Goal: Find specific page/section: Find specific page/section

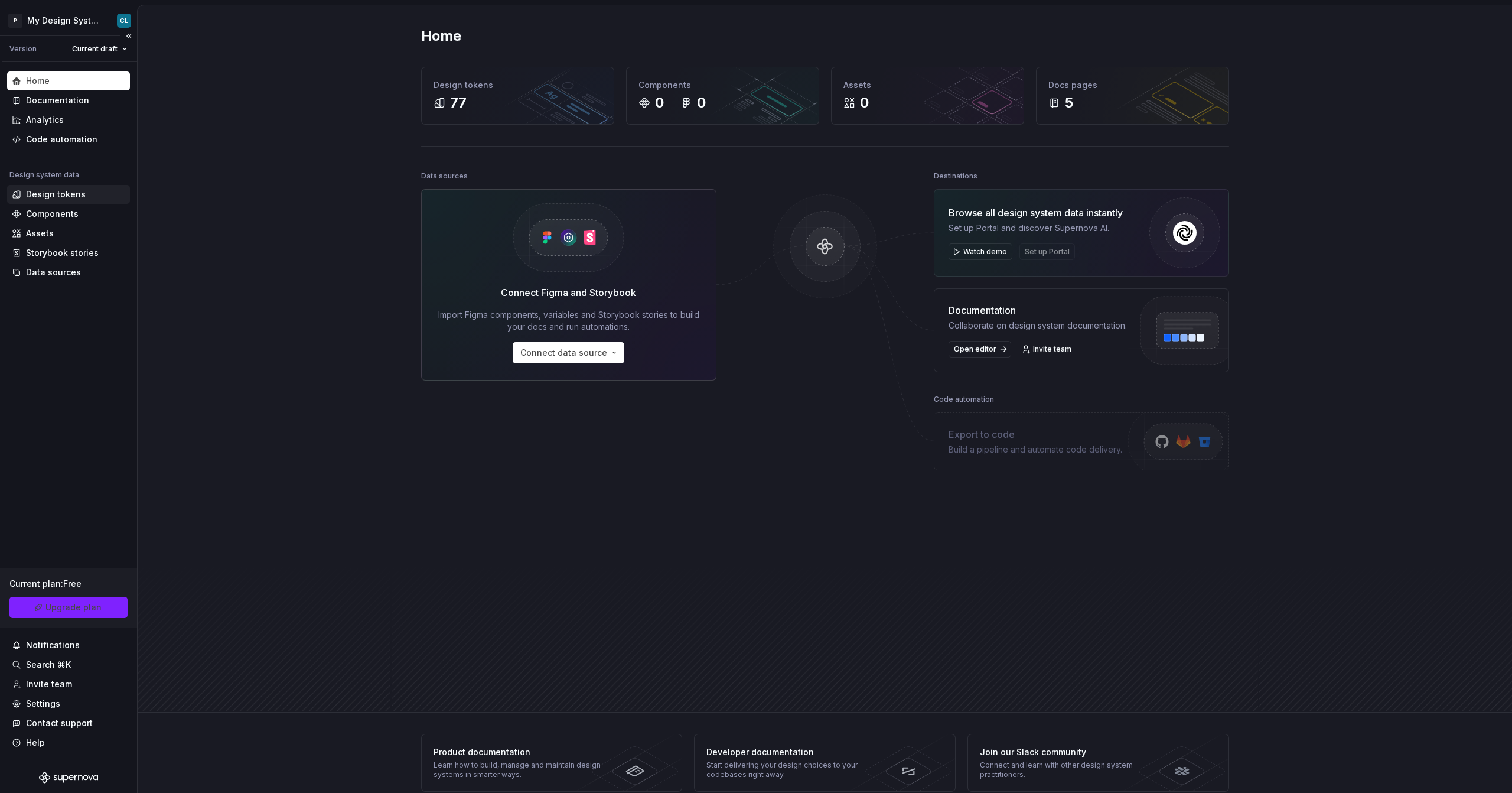
click at [52, 194] on div "Design tokens" at bounding box center [56, 194] width 60 height 12
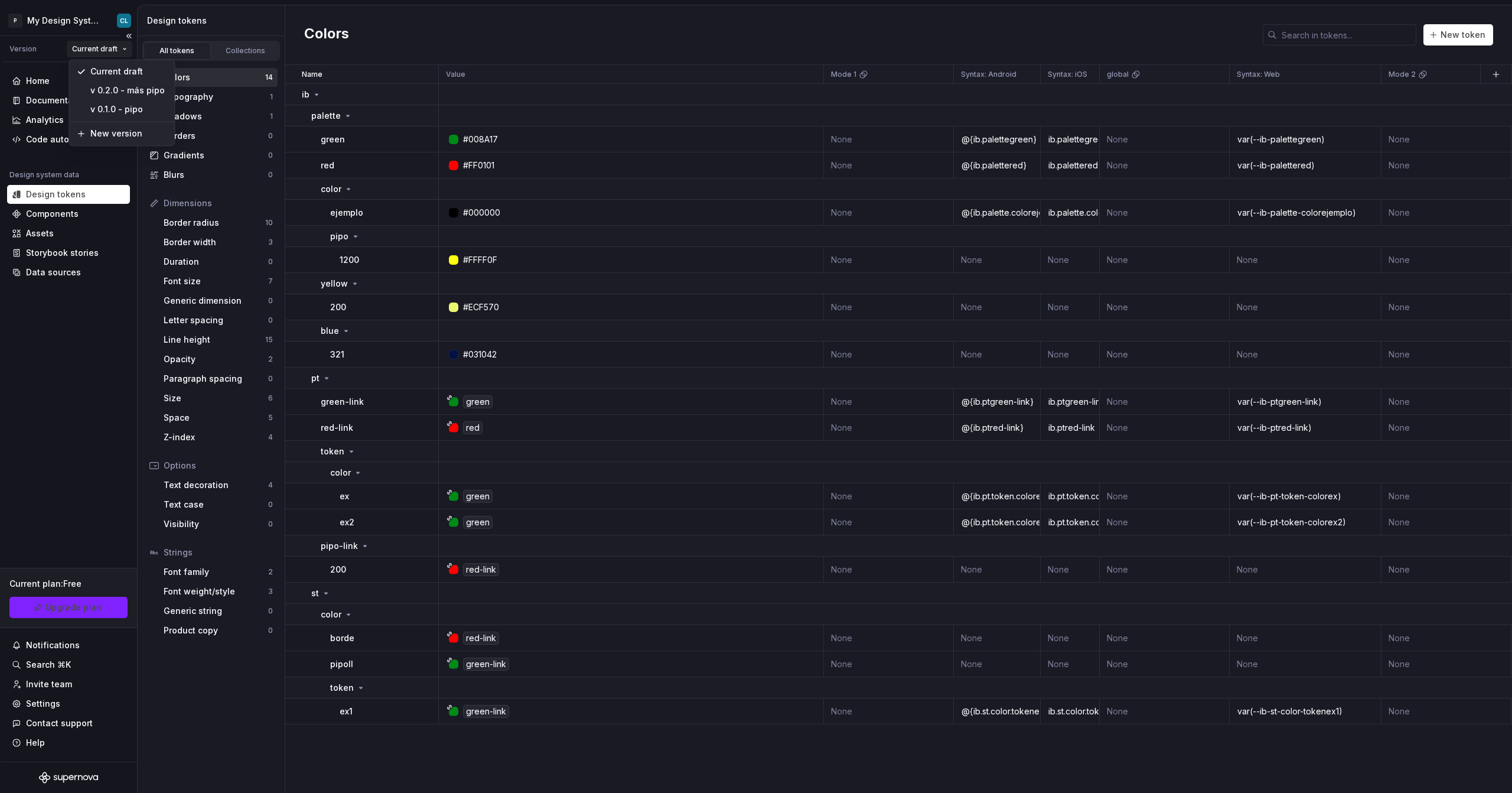
click at [119, 52] on html "P My Design System CL Version Current draft Home Documentation Analytics Code a…" at bounding box center [756, 396] width 1512 height 793
click at [43, 74] on html "P My Design System CL Version Current draft Home Documentation Analytics Code a…" at bounding box center [756, 396] width 1512 height 793
click at [42, 79] on div "Home" at bounding box center [37, 81] width 23 height 12
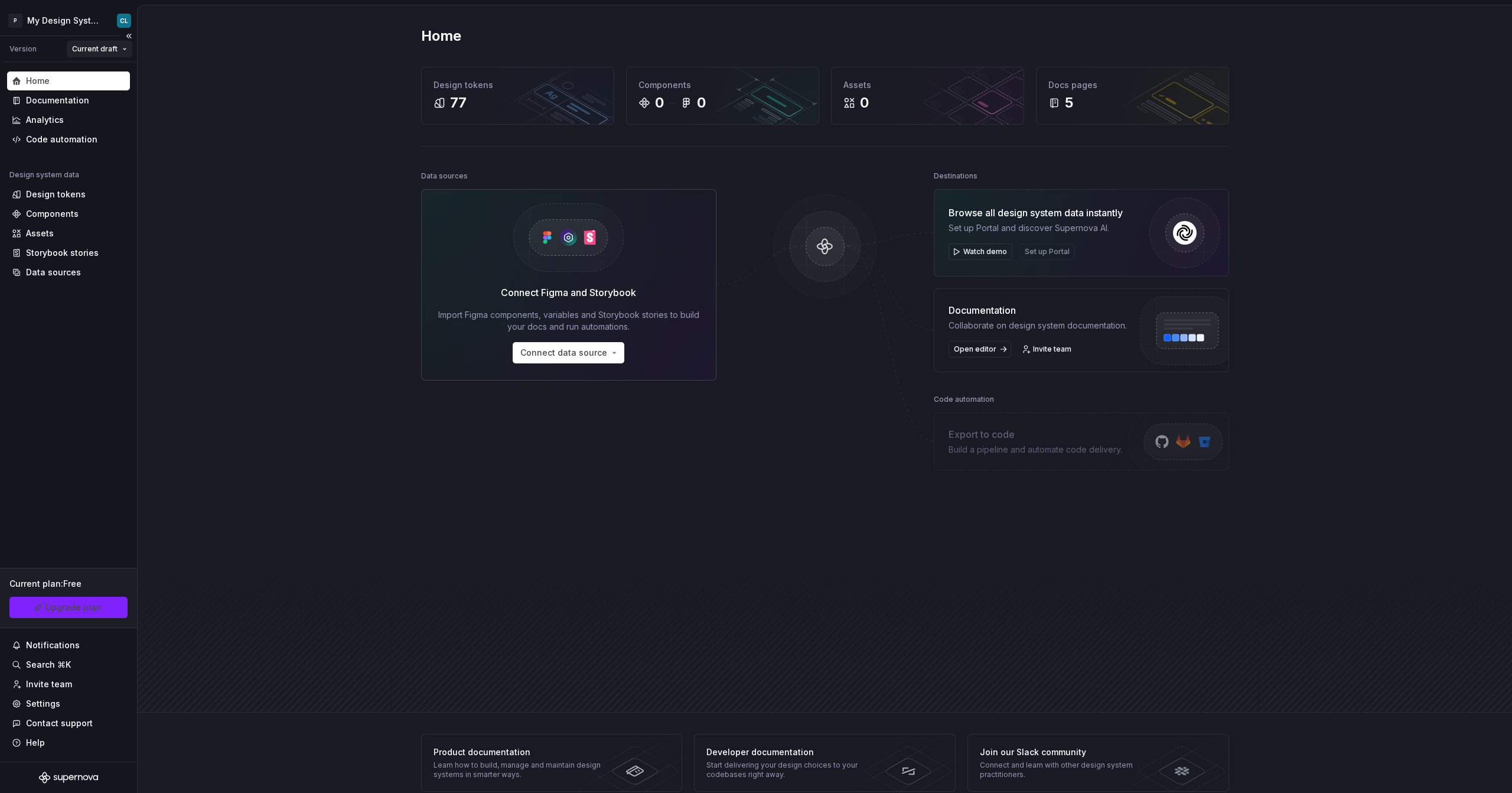
click at [115, 47] on html "P My Design System CL Version Current draft Home Documentation Analytics Code a…" at bounding box center [756, 396] width 1512 height 793
click at [69, 192] on html "P My Design System CL Version Current draft Home Documentation Analytics Code a…" at bounding box center [756, 396] width 1512 height 793
click at [68, 193] on div "Design tokens" at bounding box center [56, 194] width 60 height 12
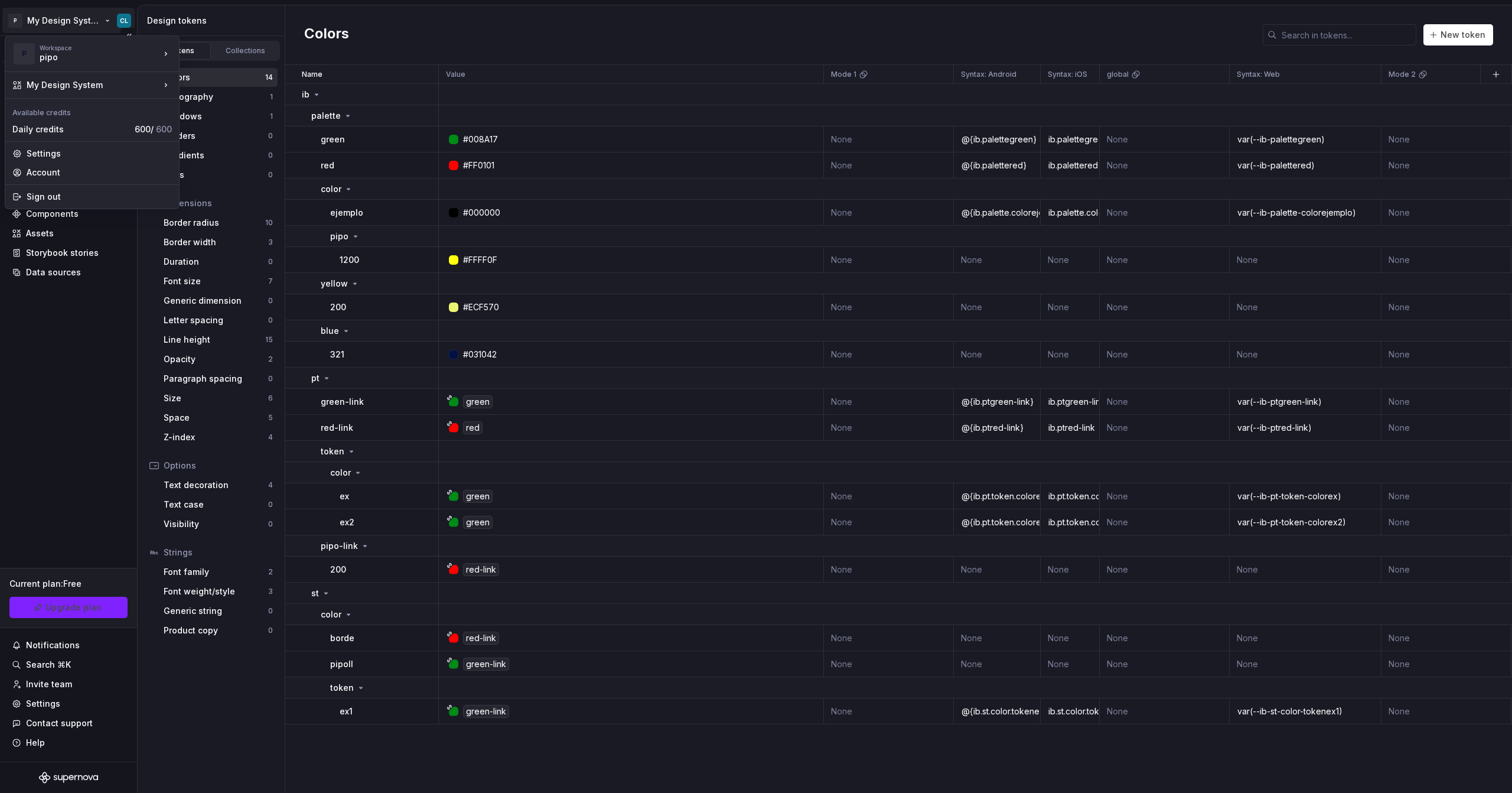
click at [93, 27] on html "P My Design System CL Version Current draft Home Documentation Analytics Code a…" at bounding box center [756, 396] width 1512 height 793
click at [218, 51] on div "Iberia DS" at bounding box center [236, 51] width 77 height 12
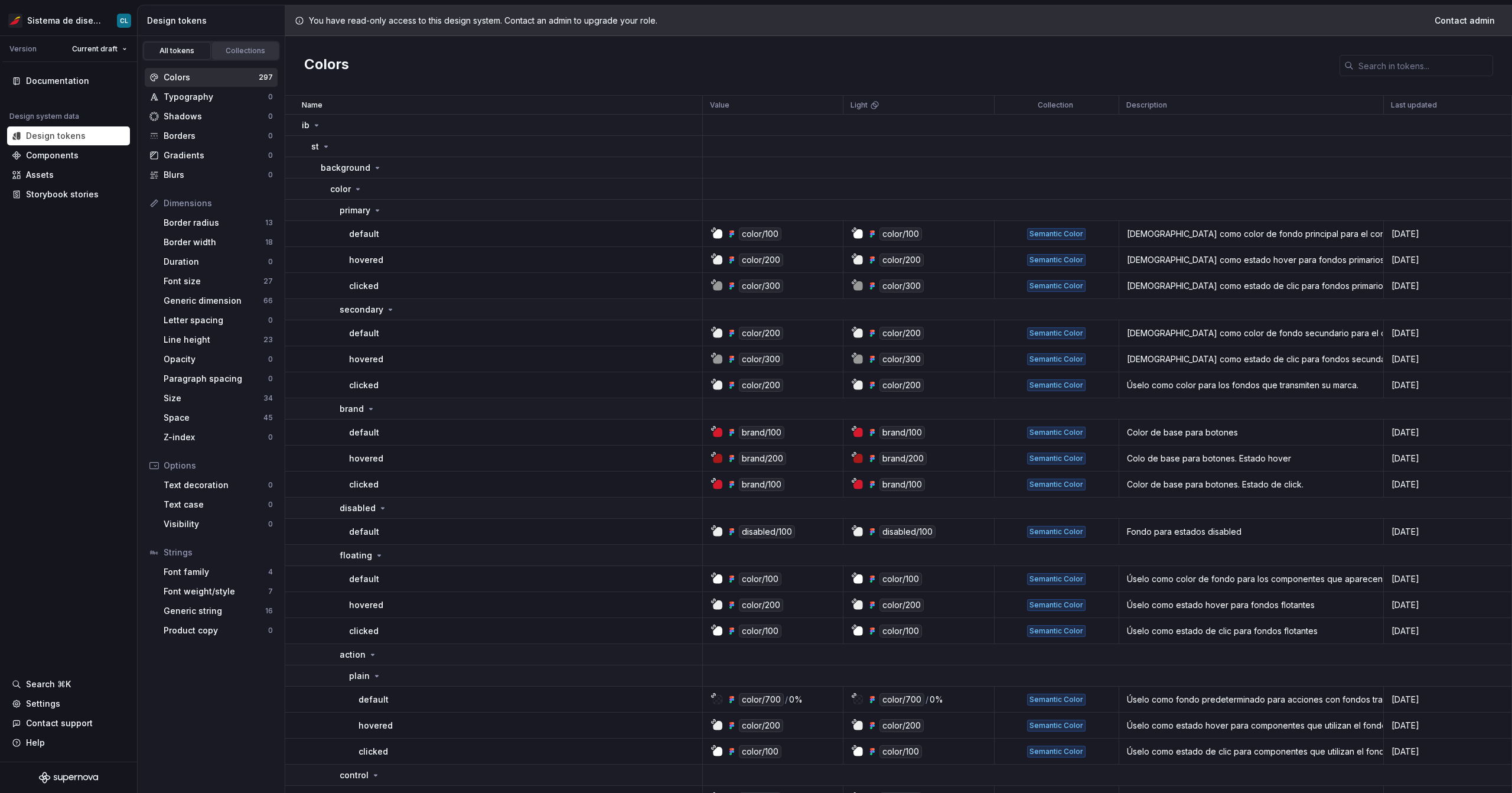
click at [226, 49] on div "Collections" at bounding box center [246, 50] width 59 height 9
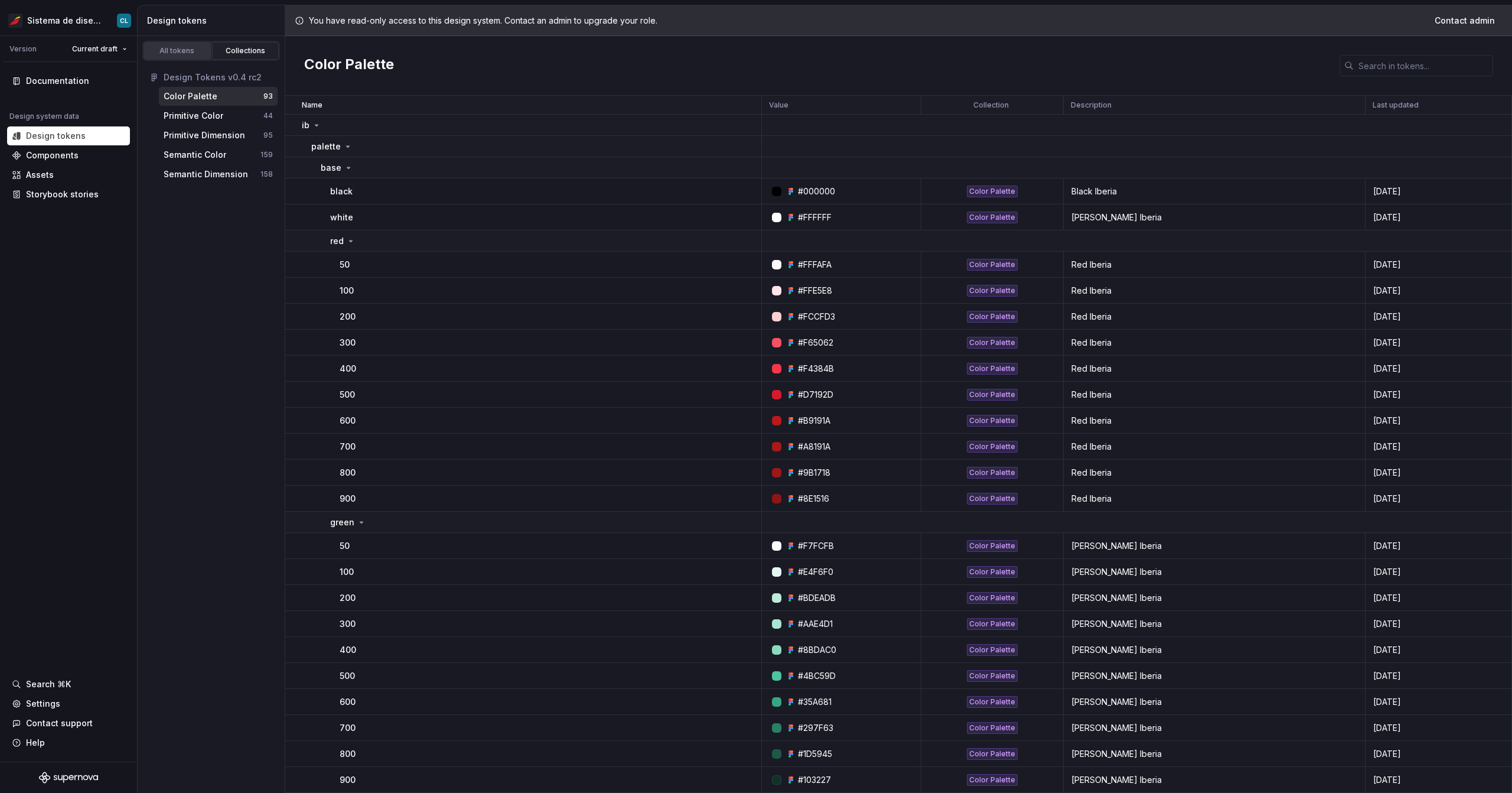
click at [177, 50] on div "All tokens" at bounding box center [177, 50] width 59 height 9
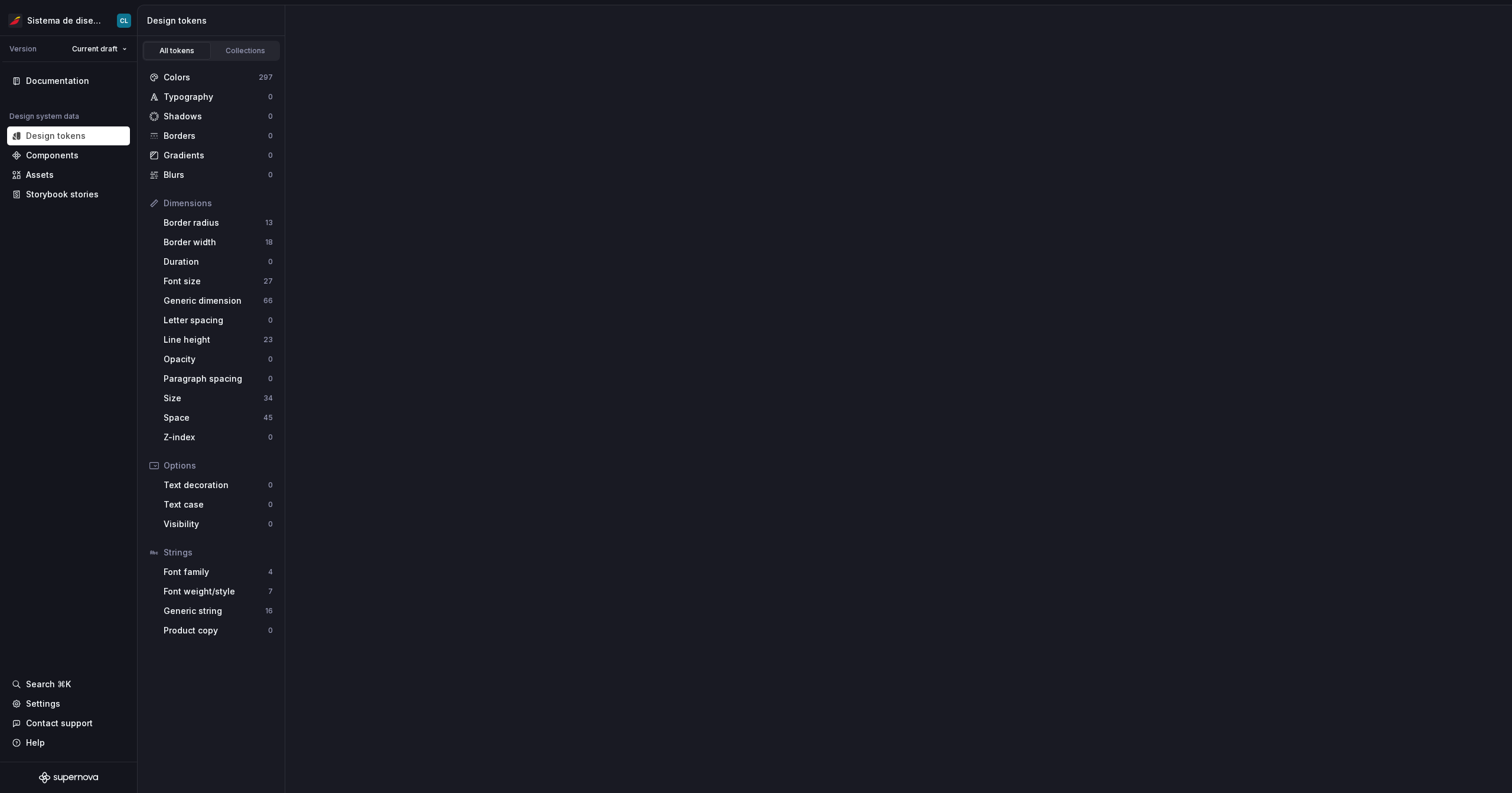
click at [177, 50] on div "All tokens" at bounding box center [177, 50] width 59 height 9
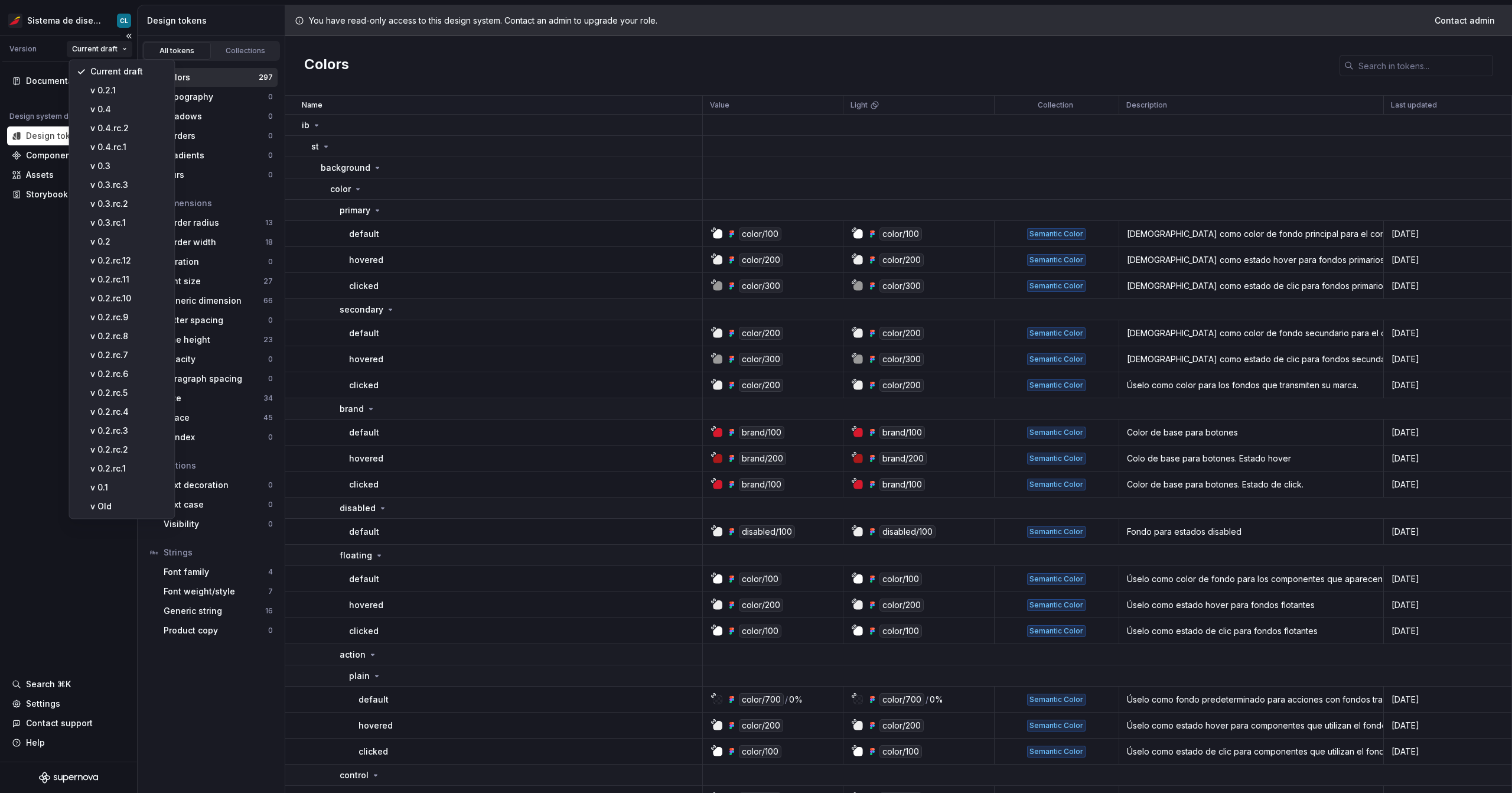
click at [111, 52] on html "Sistema de diseño Iberia CL Version Current draft Documentation Design system d…" at bounding box center [756, 396] width 1512 height 793
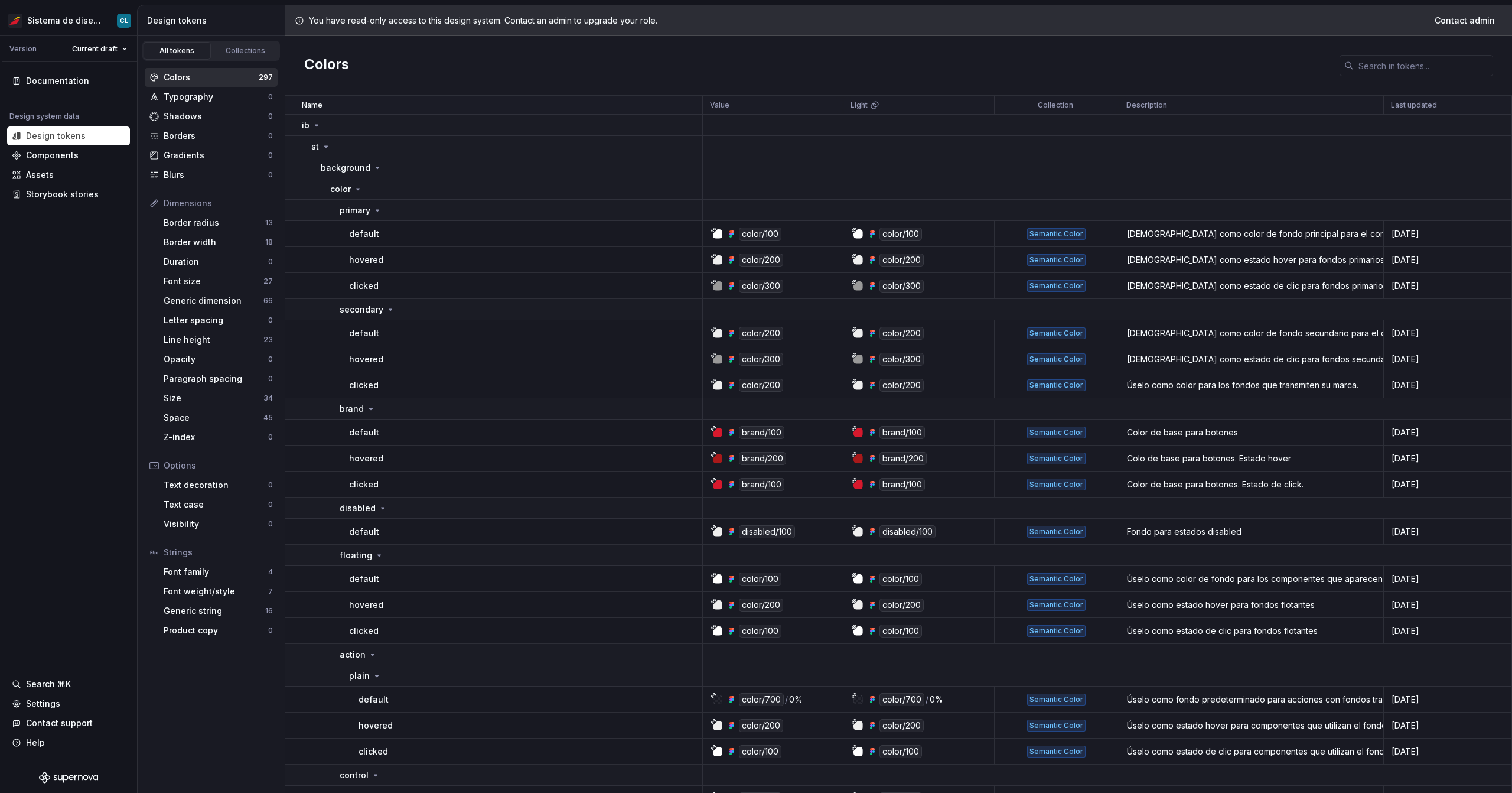
click at [52, 47] on html "Sistema de diseño Iberia CL Version Current draft Documentation Design system d…" at bounding box center [756, 396] width 1512 height 793
click at [76, 25] on html "Sistema de diseño Iberia CL Version Current draft Documentation Design system d…" at bounding box center [756, 396] width 1512 height 793
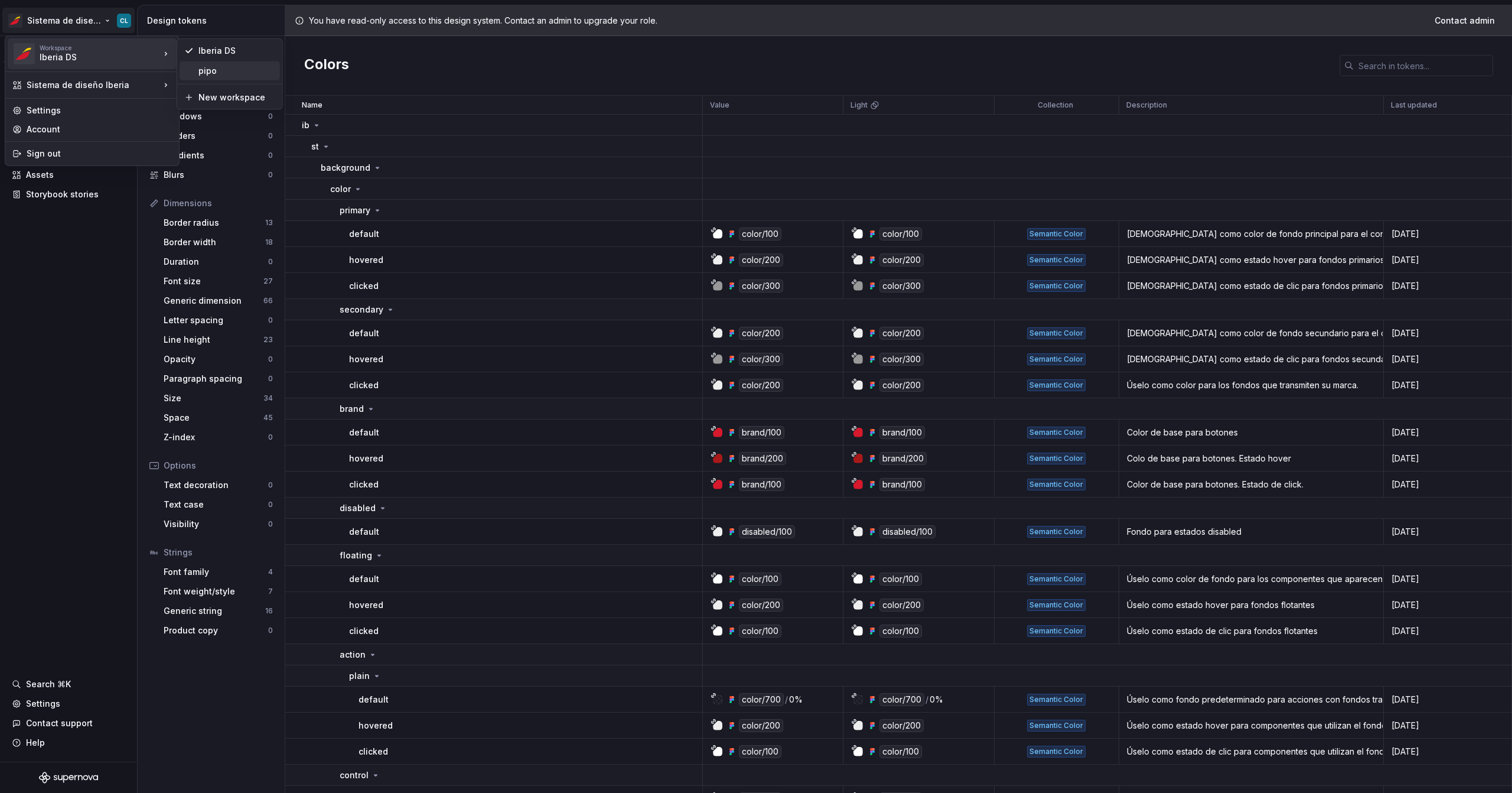
click at [215, 70] on div "pipo" at bounding box center [236, 71] width 77 height 12
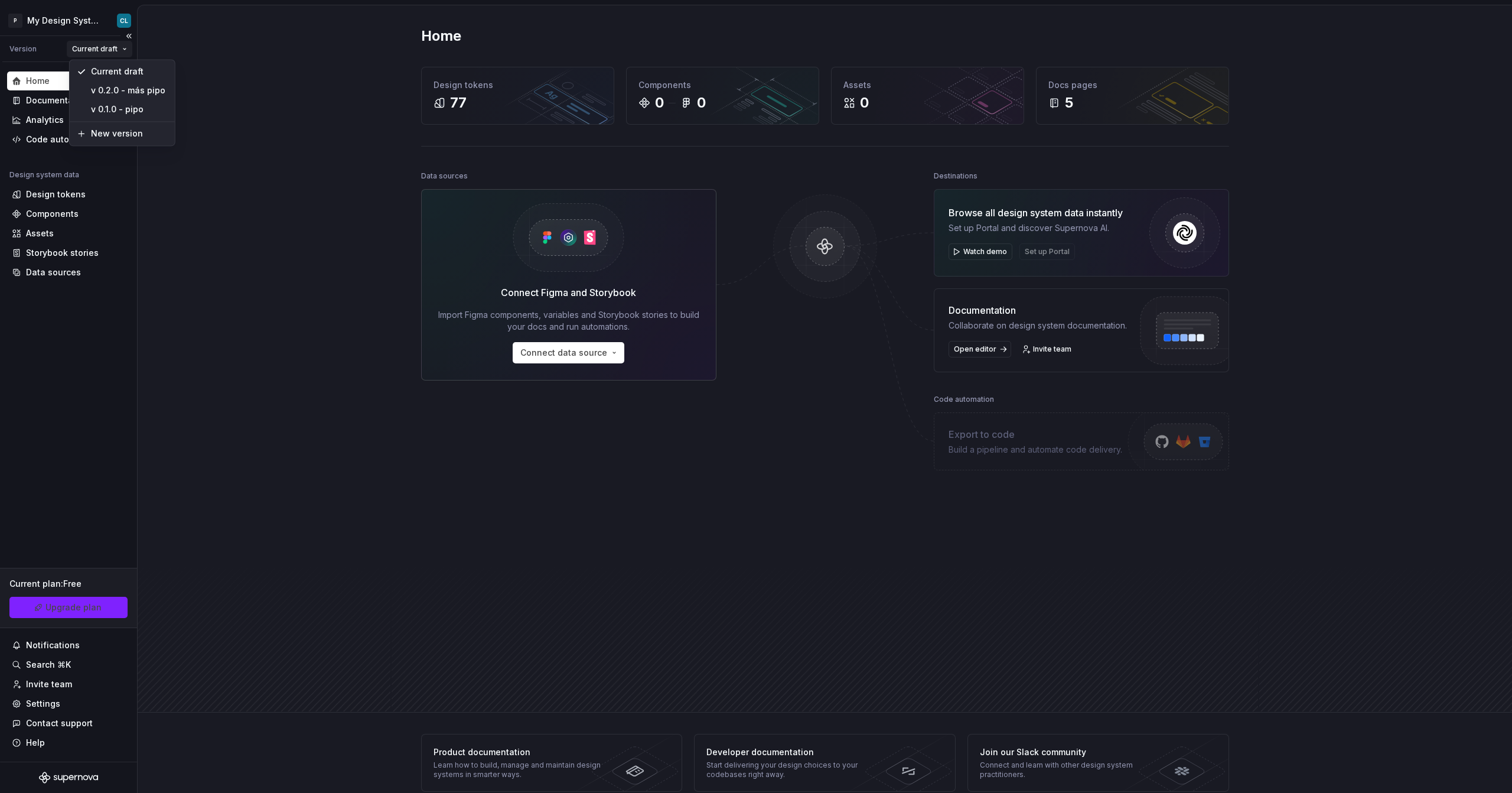
click at [123, 50] on html "P My Design System CL Version Current draft Home Documentation Analytics Code a…" at bounding box center [756, 396] width 1512 height 793
click at [26, 49] on html "P My Design System CL Version Current draft Home Documentation Analytics Code a…" at bounding box center [756, 396] width 1512 height 793
click at [60, 194] on div "Design tokens" at bounding box center [56, 194] width 60 height 12
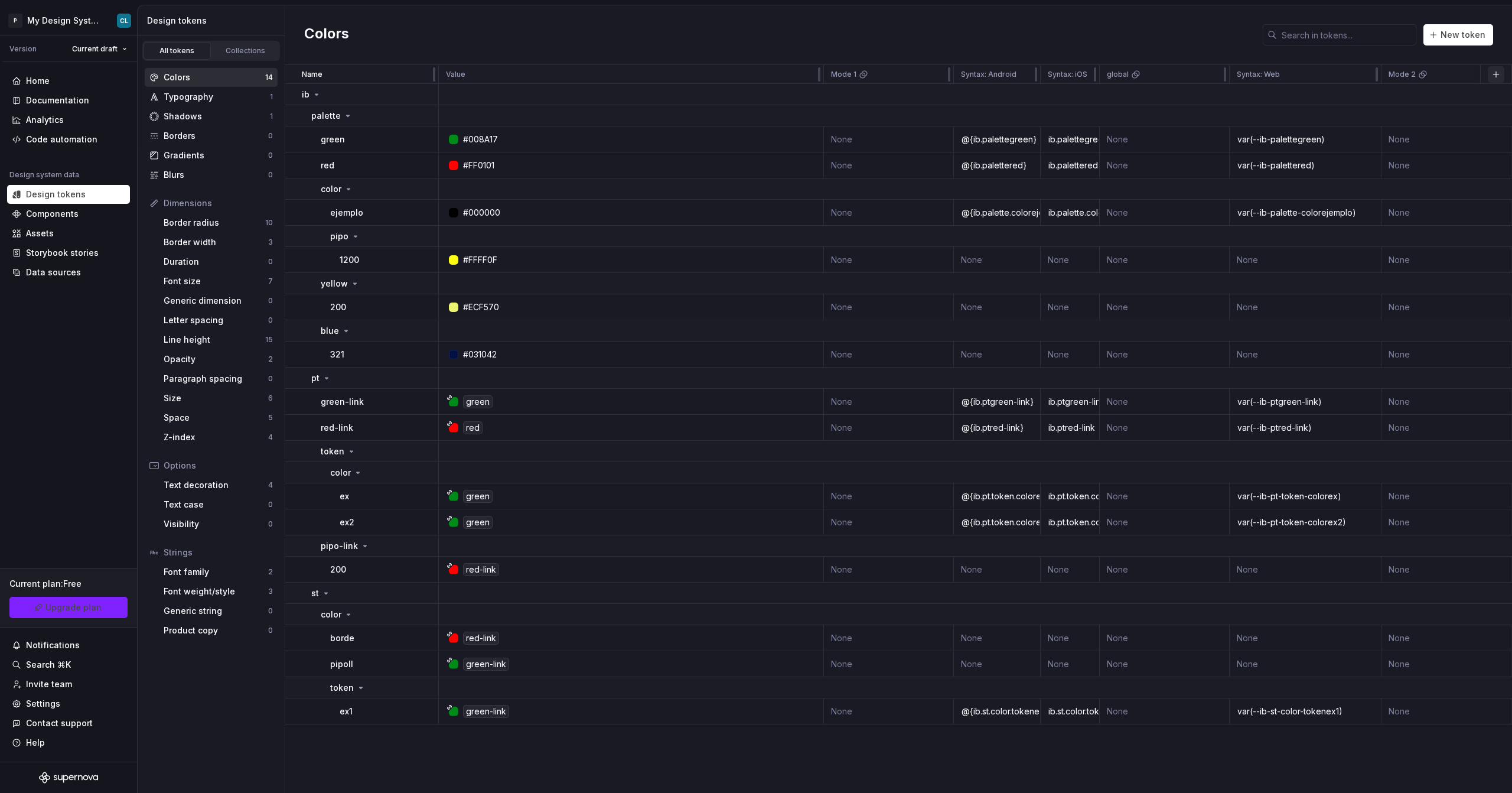
click at [1492, 72] on button "button" at bounding box center [1496, 74] width 17 height 17
click at [115, 47] on html "P My Design System CL Version Current draft Home Documentation Analytics Code a…" at bounding box center [756, 396] width 1512 height 793
click at [86, 27] on html "P My Design System CL Version Current draft Home Documentation Analytics Code a…" at bounding box center [756, 396] width 1512 height 793
click at [87, 22] on html "P My Design System CL Version Current draft Home Documentation Analytics Code a…" at bounding box center [756, 396] width 1512 height 793
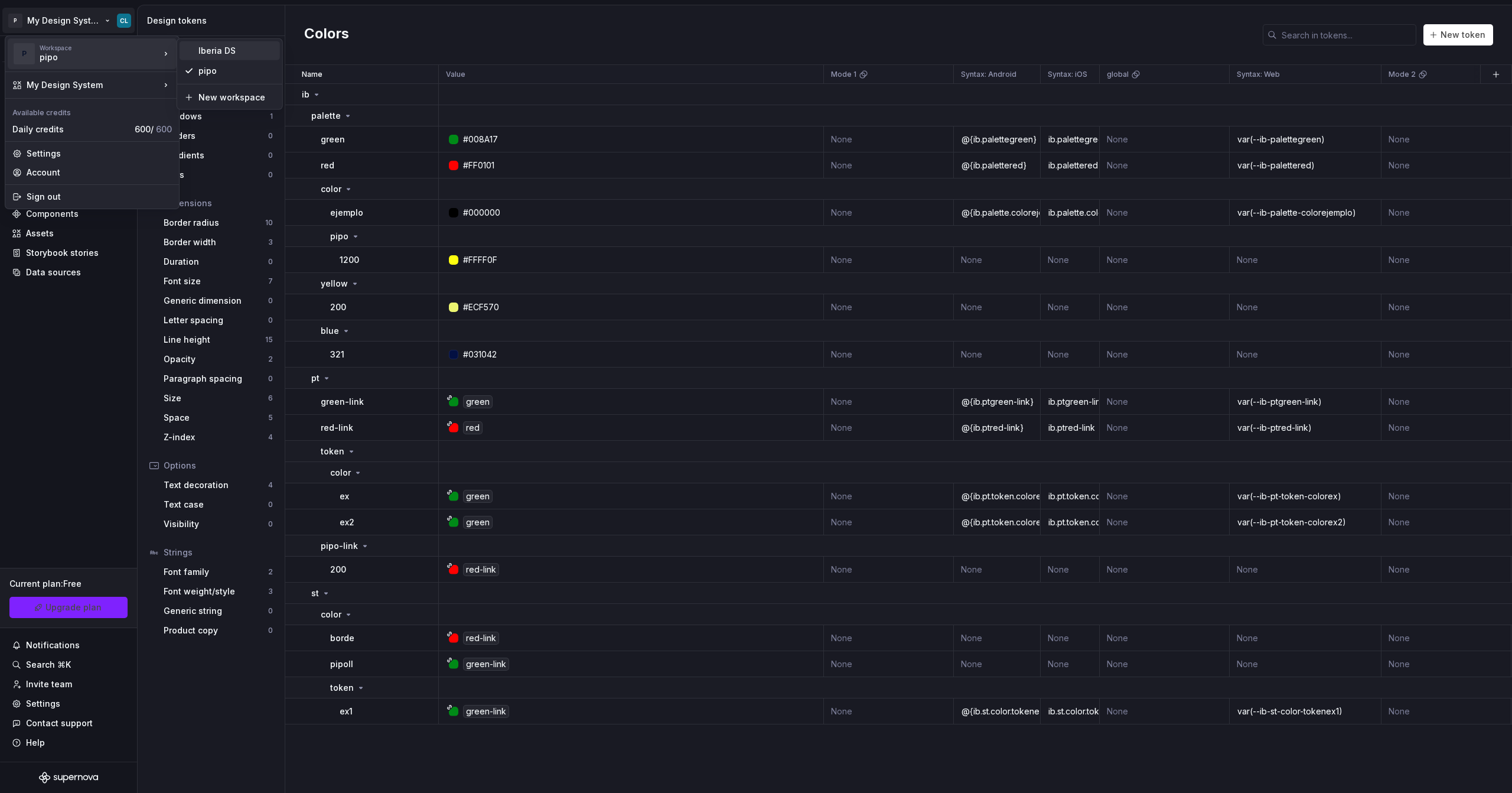
click at [200, 48] on div "Iberia DS" at bounding box center [236, 51] width 77 height 12
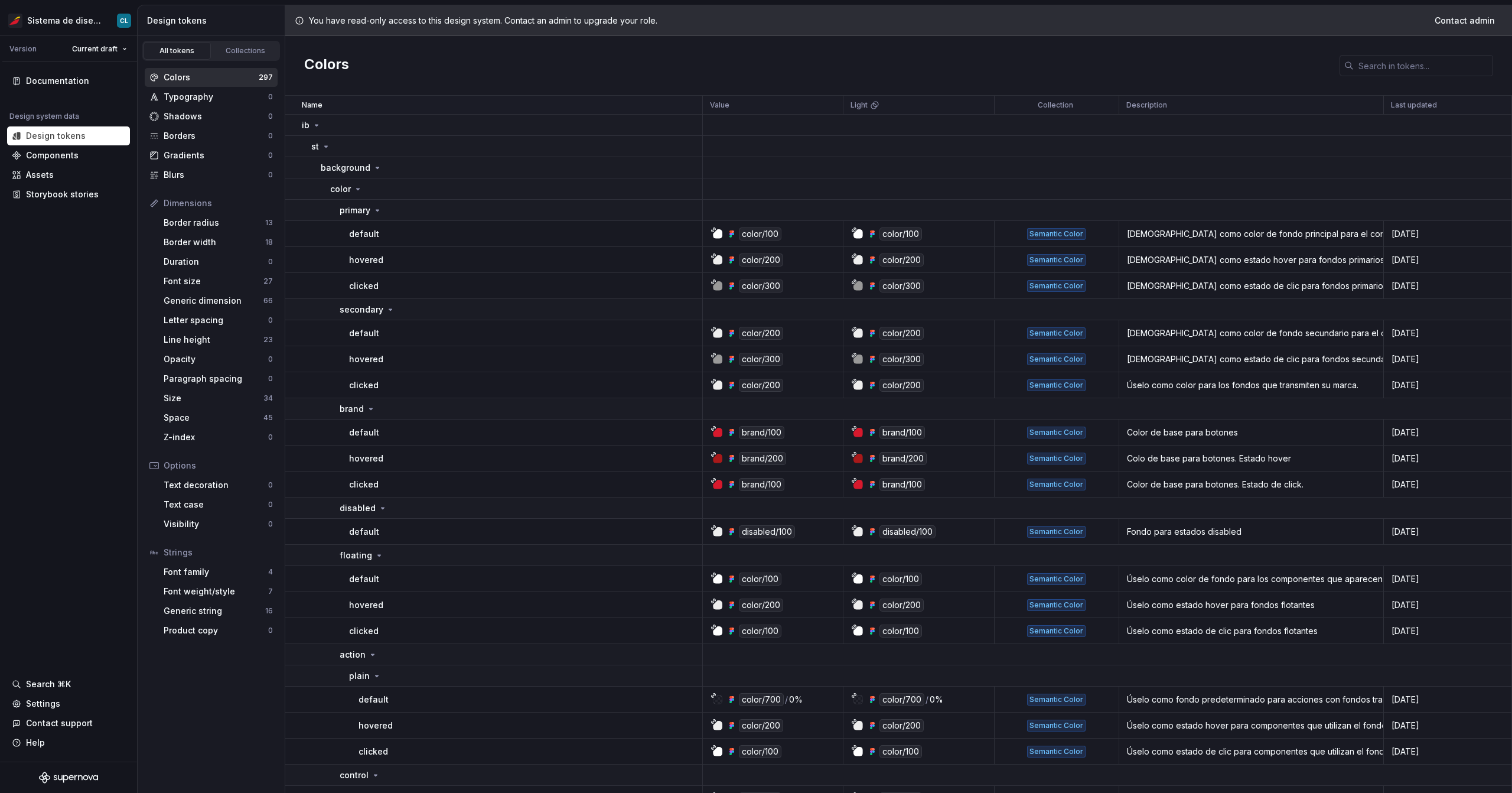
click at [873, 106] on icon at bounding box center [875, 103] width 5 height 5
